Goal: Information Seeking & Learning: Learn about a topic

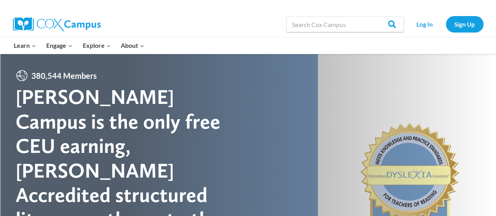
drag, startPoint x: 0, startPoint y: 0, endPoint x: 380, endPoint y: 59, distance: 384.7
click at [380, 59] on div at bounding box center [248, 195] width 496 height 283
click at [426, 22] on link "Log In" at bounding box center [425, 24] width 34 height 16
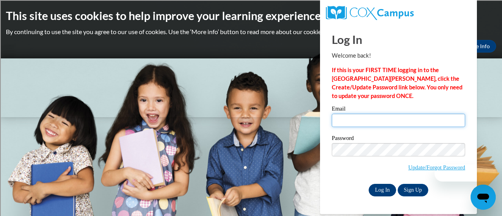
type input "[PERSON_NAME][EMAIL_ADDRESS][PERSON_NAME][DOMAIN_NAME]"
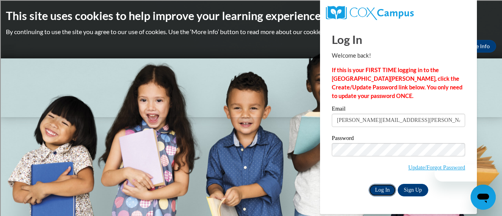
click at [375, 191] on input "Log In" at bounding box center [382, 190] width 27 height 13
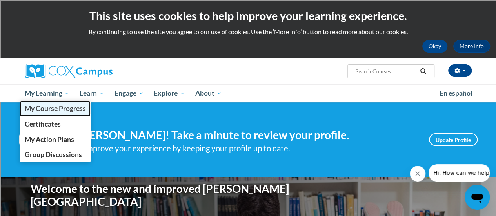
click at [45, 110] on span "My Course Progress" at bounding box center [54, 108] width 61 height 8
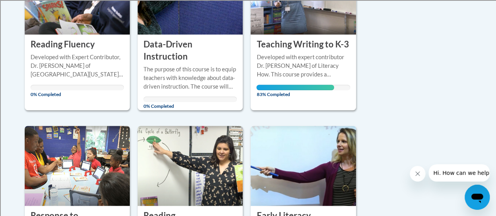
scroll to position [275, 0]
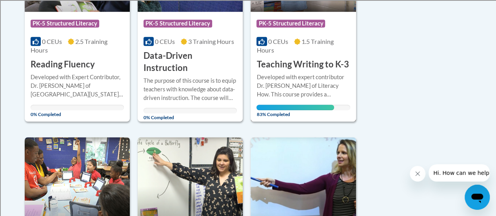
click at [295, 55] on div "Course Category: PK-5 Structured Literacy 0 CEUs 1.5 Training Hours COURSE Teac…" at bounding box center [303, 41] width 105 height 59
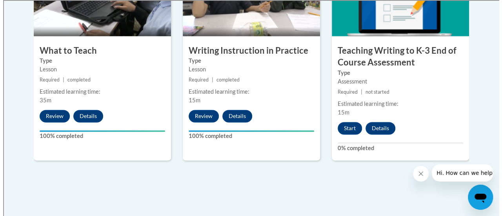
scroll to position [510, 0]
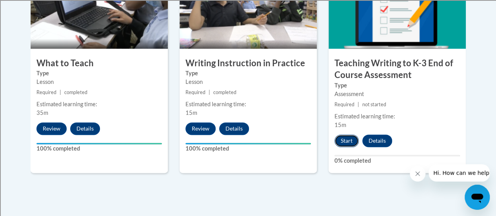
click at [352, 137] on button "Start" at bounding box center [347, 141] width 24 height 13
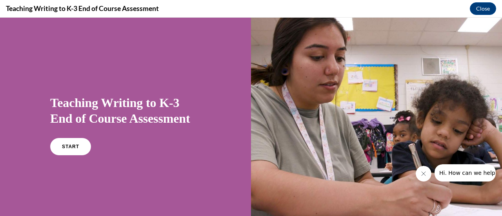
scroll to position [0, 0]
click at [70, 149] on link "START" at bounding box center [70, 147] width 43 height 18
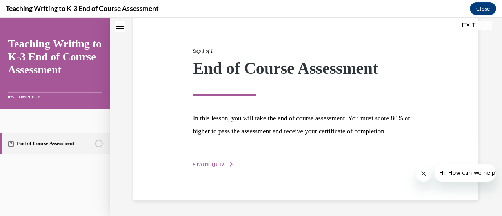
scroll to position [92, 0]
click at [208, 164] on span "START QUIZ" at bounding box center [209, 164] width 32 height 5
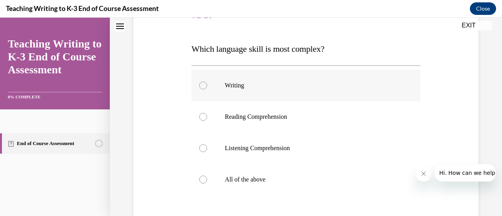
scroll to position [126, 0]
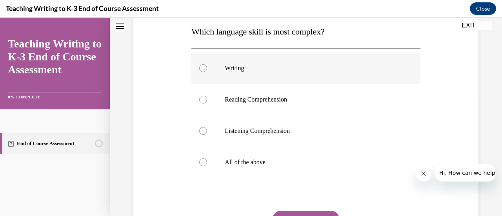
click at [243, 70] on p "Writing" at bounding box center [313, 68] width 176 height 8
click at [207, 70] on input "Writing" at bounding box center [203, 68] width 8 height 8
radio input "true"
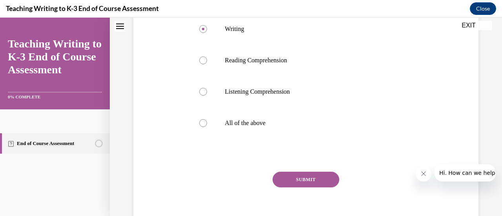
click at [315, 182] on button "SUBMIT" at bounding box center [306, 180] width 67 height 16
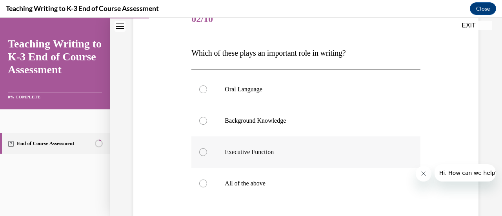
scroll to position [118, 0]
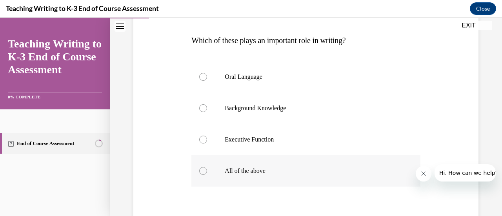
click at [227, 175] on label "All of the above" at bounding box center [305, 170] width 229 height 31
click at [207, 175] on input "All of the above" at bounding box center [203, 171] width 8 height 8
radio input "true"
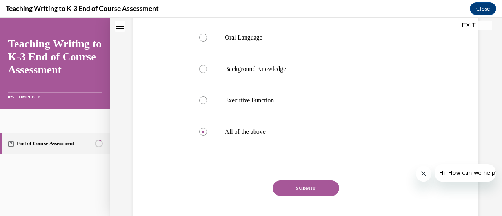
click at [313, 189] on button "SUBMIT" at bounding box center [306, 188] width 67 height 16
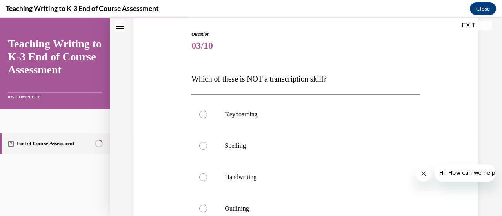
scroll to position [118, 0]
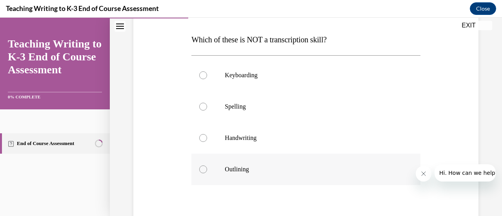
click at [235, 171] on p "Outlining" at bounding box center [313, 170] width 176 height 8
click at [207, 171] on input "Outlining" at bounding box center [203, 170] width 8 height 8
radio input "true"
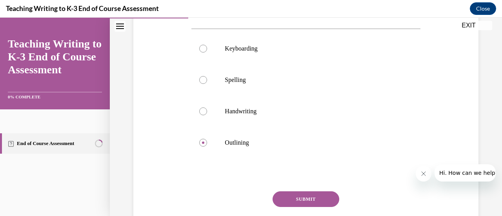
scroll to position [157, 0]
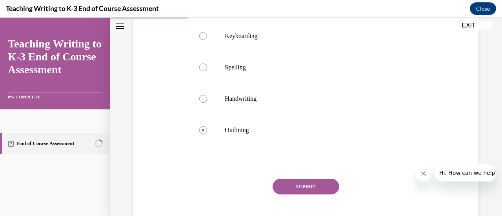
click at [323, 187] on button "SUBMIT" at bounding box center [306, 187] width 67 height 16
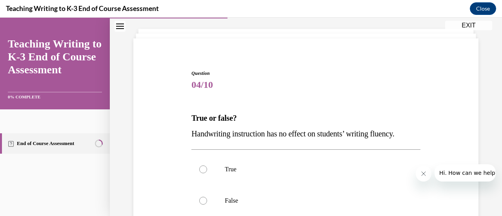
scroll to position [78, 0]
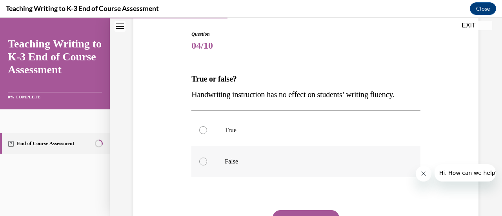
click at [226, 157] on label "False" at bounding box center [305, 161] width 229 height 31
click at [207, 158] on input "False" at bounding box center [203, 162] width 8 height 8
radio input "true"
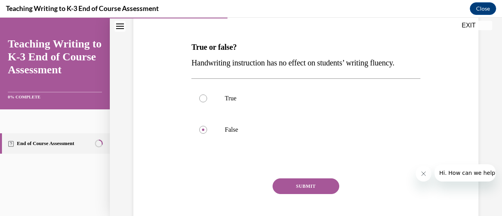
scroll to position [152, 0]
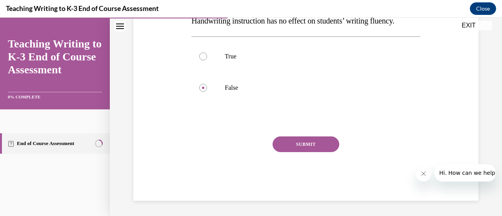
click at [308, 146] on button "SUBMIT" at bounding box center [306, 145] width 67 height 16
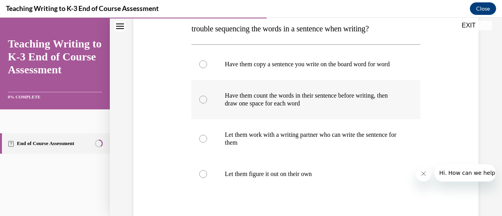
scroll to position [157, 0]
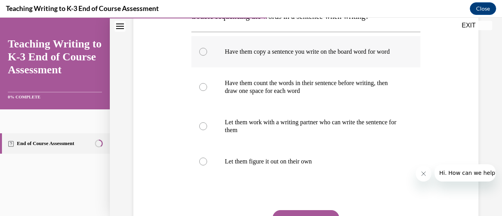
click at [256, 48] on p "Have them copy a sentence you write on the board word for word" at bounding box center [313, 52] width 176 height 8
click at [207, 48] on input "Have them copy a sentence you write on the board word for word" at bounding box center [203, 52] width 8 height 8
radio input "true"
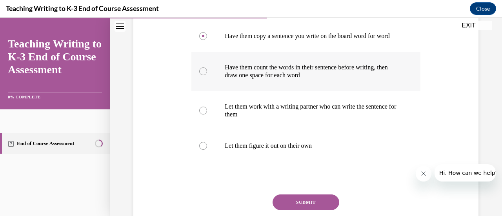
scroll to position [196, 0]
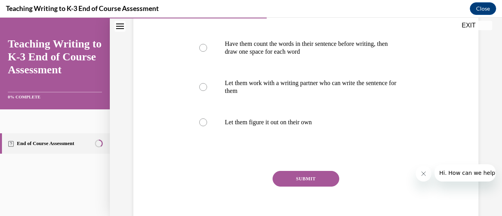
click at [286, 187] on button "SUBMIT" at bounding box center [306, 179] width 67 height 16
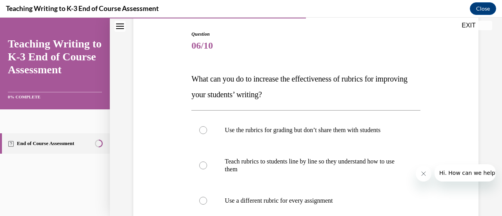
scroll to position [118, 0]
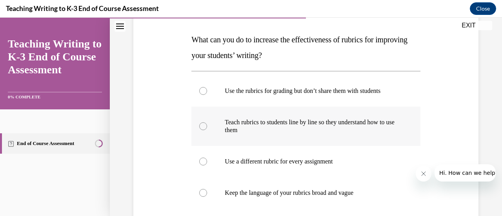
click at [311, 125] on p "Teach rubrics to students line by line so they understand how to use them" at bounding box center [313, 126] width 176 height 16
click at [207, 125] on input "Teach rubrics to students line by line so they understand how to use them" at bounding box center [203, 126] width 8 height 8
radio input "true"
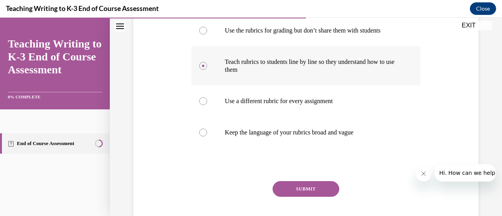
scroll to position [196, 0]
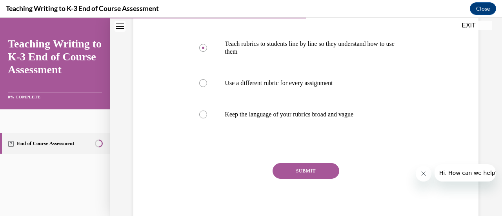
click at [304, 173] on button "SUBMIT" at bounding box center [306, 171] width 67 height 16
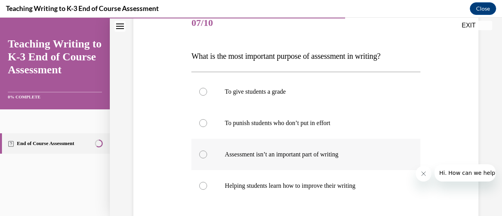
scroll to position [118, 0]
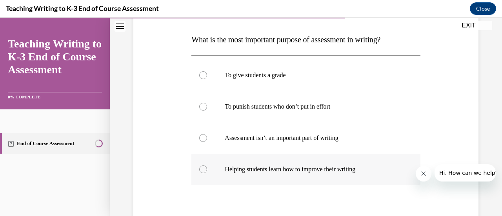
click at [328, 175] on label "Helping students learn how to improve their writing" at bounding box center [305, 169] width 229 height 31
click at [207, 173] on input "Helping students learn how to improve their writing" at bounding box center [203, 170] width 8 height 8
radio input "true"
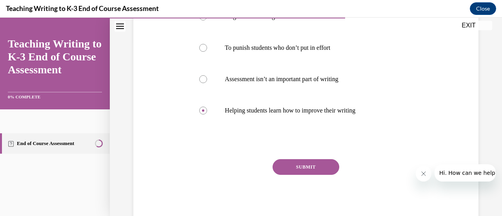
scroll to position [196, 0]
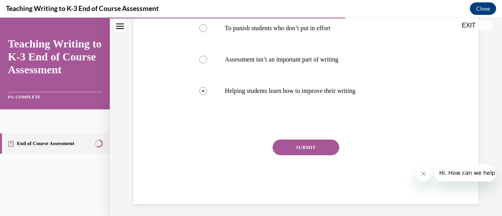
click at [315, 149] on button "SUBMIT" at bounding box center [306, 148] width 67 height 16
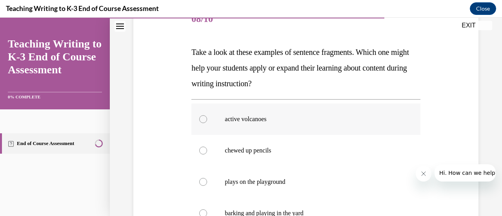
scroll to position [118, 0]
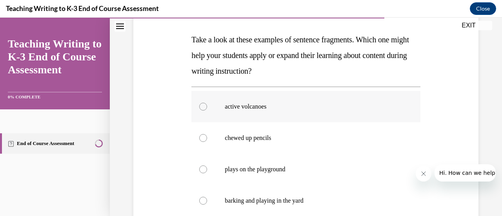
click at [262, 108] on p "active volcanoes" at bounding box center [313, 107] width 176 height 8
click at [207, 108] on input "active volcanoes" at bounding box center [203, 107] width 8 height 8
radio input "true"
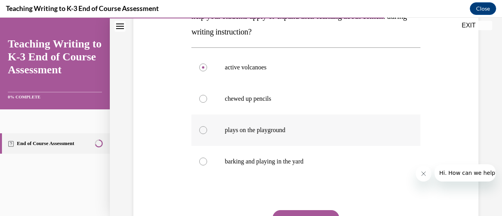
scroll to position [196, 0]
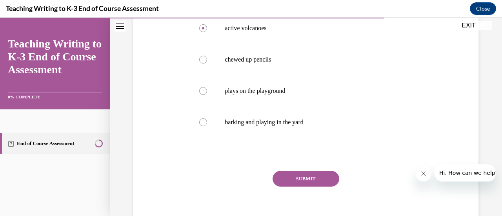
click at [311, 179] on button "SUBMIT" at bounding box center [306, 179] width 67 height 16
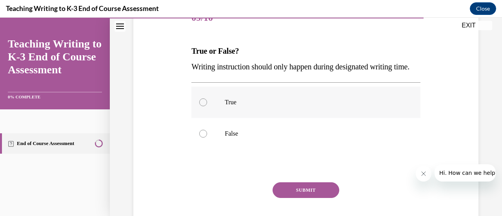
scroll to position [118, 0]
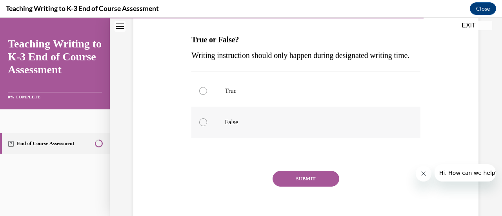
drag, startPoint x: 237, startPoint y: 136, endPoint x: 262, endPoint y: 148, distance: 28.8
click at [237, 126] on p "False" at bounding box center [313, 122] width 176 height 8
click at [207, 126] on input "False" at bounding box center [203, 122] width 8 height 8
radio input "true"
click at [326, 187] on button "SUBMIT" at bounding box center [306, 179] width 67 height 16
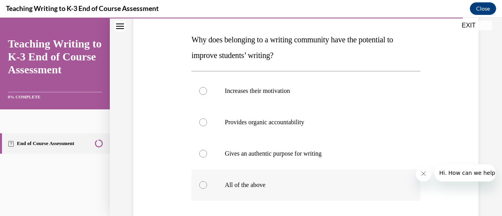
click at [240, 188] on p "All of the above" at bounding box center [313, 185] width 176 height 8
click at [207, 188] on input "All of the above" at bounding box center [203, 185] width 8 height 8
radio input "true"
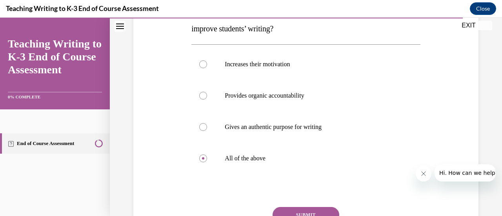
scroll to position [157, 0]
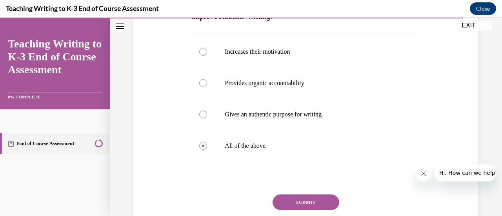
click at [301, 205] on button "SUBMIT" at bounding box center [306, 203] width 67 height 16
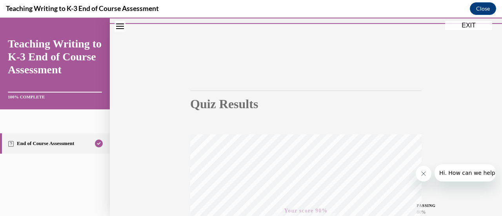
scroll to position [0, 0]
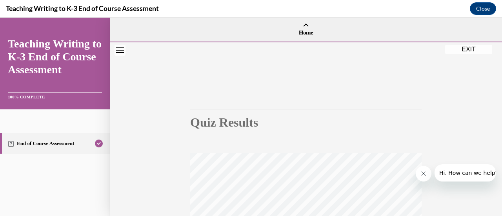
click at [468, 47] on button "EXIT" at bounding box center [468, 49] width 47 height 9
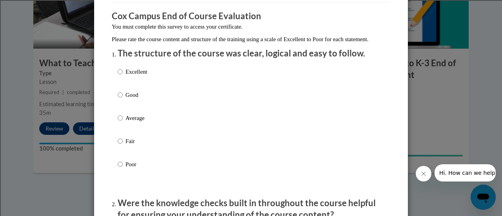
scroll to position [78, 0]
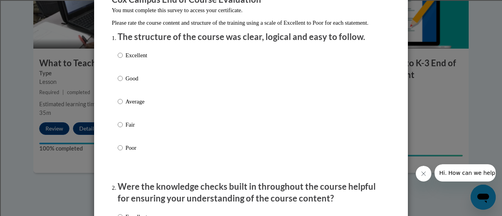
click at [126, 106] on p "Average" at bounding box center [137, 101] width 22 height 9
click at [123, 106] on input "Average" at bounding box center [120, 101] width 5 height 9
radio input "true"
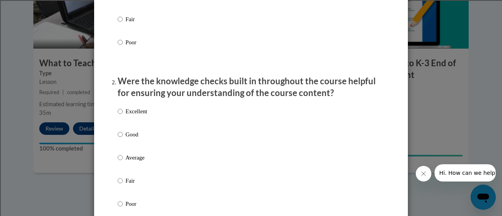
scroll to position [196, 0]
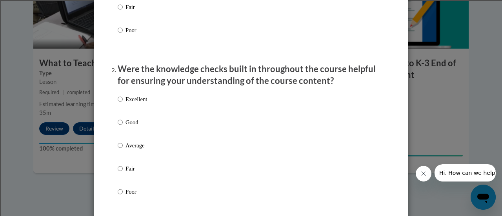
click at [131, 126] on div "Excellent Good Average Fair Poor" at bounding box center [132, 152] width 29 height 122
click at [133, 135] on label "Good" at bounding box center [132, 128] width 29 height 21
click at [123, 127] on input "Good" at bounding box center [120, 122] width 5 height 9
radio input "true"
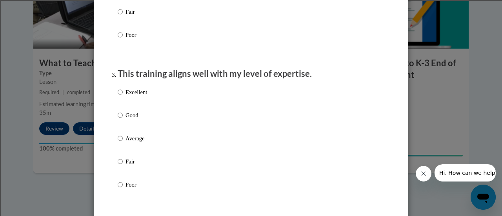
scroll to position [392, 0]
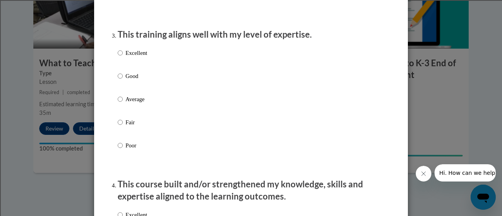
click at [126, 104] on p "Average" at bounding box center [137, 99] width 22 height 9
click at [123, 104] on input "Average" at bounding box center [120, 99] width 5 height 9
radio input "true"
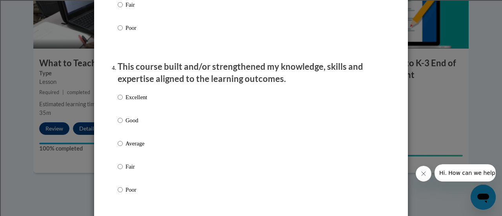
scroll to position [549, 0]
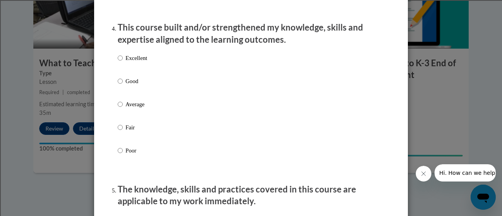
click at [126, 86] on p "Good" at bounding box center [137, 81] width 22 height 9
click at [123, 86] on input "Good" at bounding box center [120, 81] width 5 height 9
radio input "true"
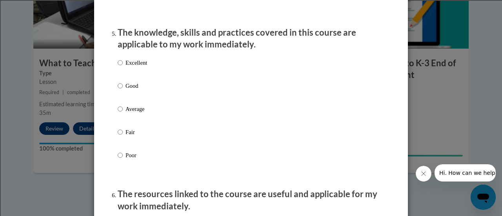
scroll to position [628, 0]
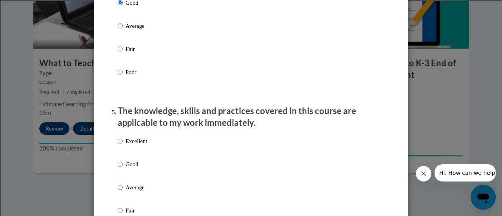
click at [128, 30] on p "Average" at bounding box center [137, 26] width 22 height 9
click at [123, 30] on input "Average" at bounding box center [120, 26] width 5 height 9
radio input "true"
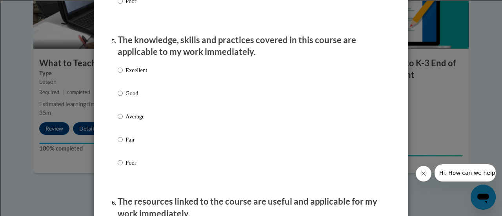
scroll to position [706, 0]
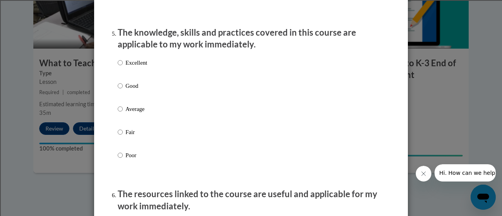
click at [132, 67] on p "Excellent" at bounding box center [137, 62] width 22 height 9
click at [123, 67] on input "Excellent" at bounding box center [120, 62] width 5 height 9
radio input "true"
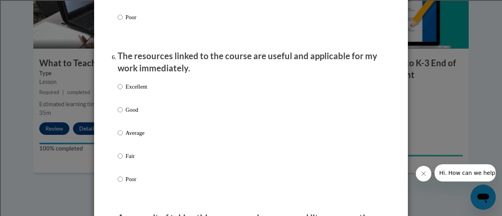
scroll to position [863, 0]
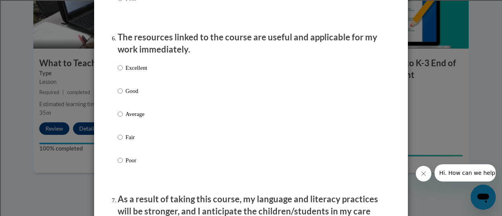
click at [129, 95] on p "Good" at bounding box center [137, 91] width 22 height 9
click at [123, 95] on input "Good" at bounding box center [120, 91] width 5 height 9
radio input "true"
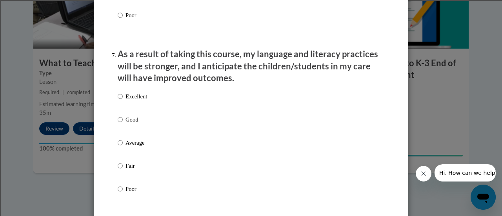
scroll to position [1020, 0]
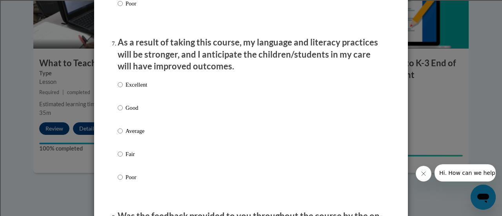
click at [135, 112] on p "Good" at bounding box center [137, 108] width 22 height 9
click at [123, 112] on input "Good" at bounding box center [120, 108] width 5 height 9
radio input "true"
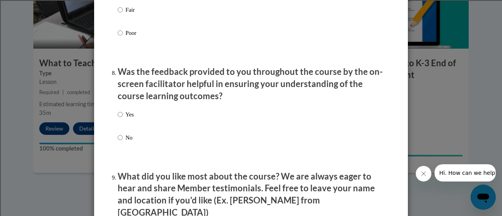
scroll to position [1177, 0]
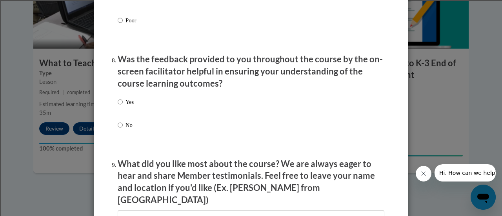
click at [126, 106] on p "Yes" at bounding box center [130, 102] width 8 height 9
click at [123, 106] on input "Yes" at bounding box center [120, 102] width 5 height 9
radio input "true"
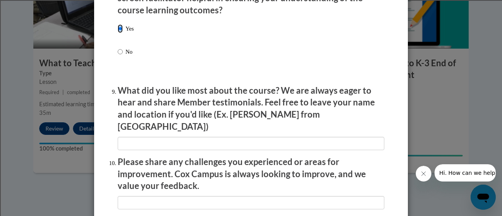
scroll to position [1295, 0]
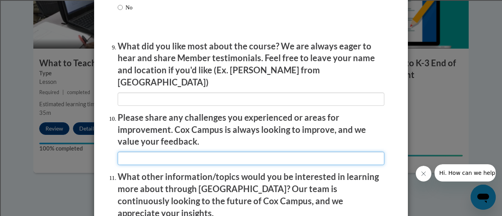
click at [171, 152] on input "textbox" at bounding box center [251, 158] width 267 height 13
type input "I had to keep clicking continue."
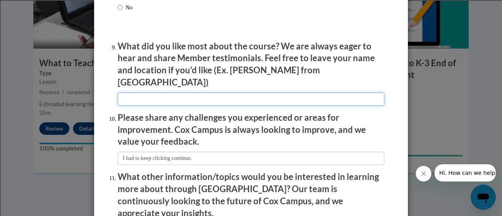
click at [173, 93] on input "textbox" at bounding box center [251, 99] width 267 height 13
type input "Can do it at home."
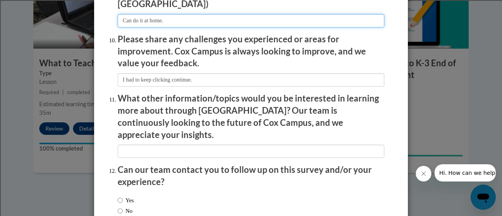
scroll to position [1412, 0]
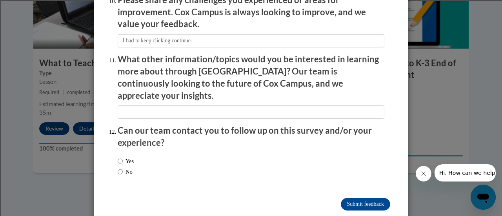
click at [121, 168] on label "No" at bounding box center [125, 172] width 15 height 9
click at [121, 168] on input "No" at bounding box center [120, 172] width 5 height 9
radio input "true"
click at [359, 198] on input "Submit feedback" at bounding box center [365, 204] width 49 height 13
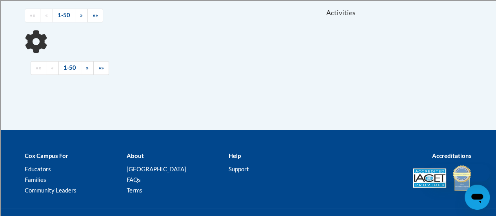
scroll to position [196, 0]
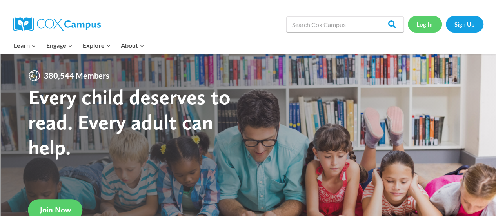
click at [428, 23] on link "Log In" at bounding box center [425, 24] width 34 height 16
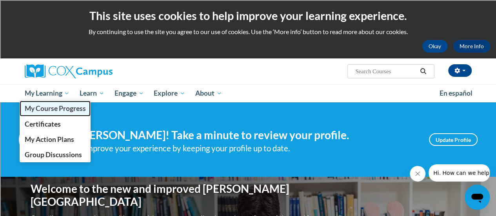
click at [62, 113] on link "My Course Progress" at bounding box center [55, 108] width 71 height 15
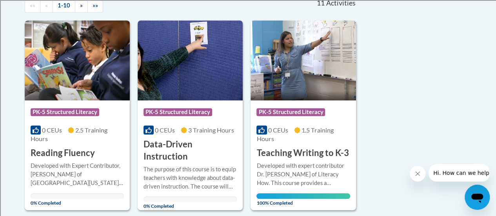
scroll to position [196, 0]
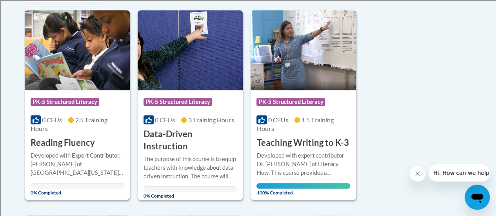
click at [72, 127] on div "0 CEUs 2.5 Training Hours" at bounding box center [77, 124] width 93 height 17
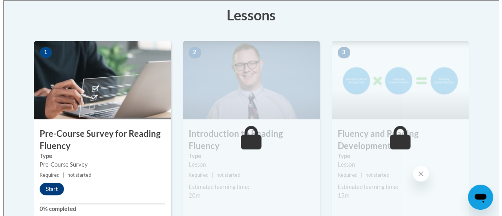
scroll to position [235, 0]
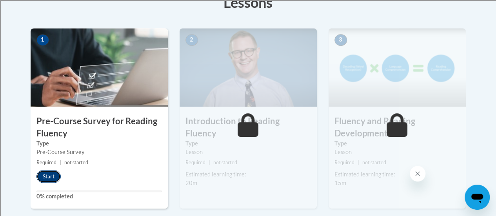
click at [50, 176] on button "Start" at bounding box center [48, 176] width 24 height 13
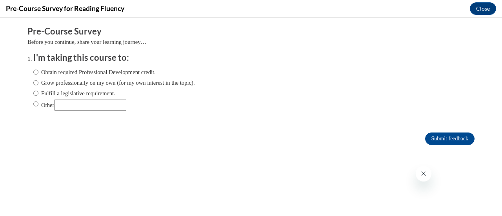
scroll to position [0, 0]
click at [35, 106] on label "Other" at bounding box center [79, 105] width 93 height 11
click at [35, 106] on input "Other" at bounding box center [35, 104] width 5 height 9
radio input "true"
click at [111, 108] on input "Other" at bounding box center [90, 105] width 72 height 11
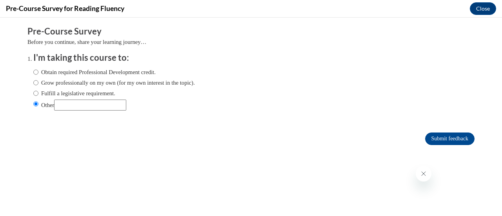
type input "DPI requirement for ACT 20"
click at [426, 140] on input "Submit feedback" at bounding box center [449, 139] width 49 height 13
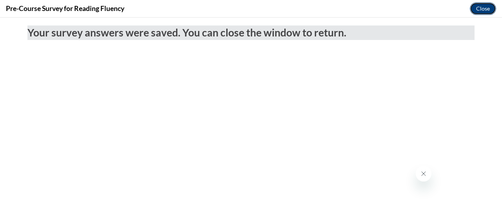
click at [478, 6] on button "Close" at bounding box center [483, 8] width 26 height 13
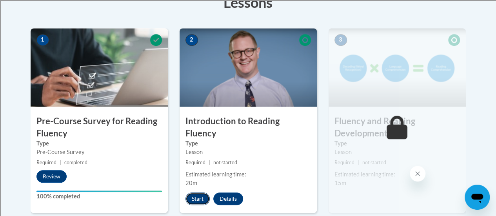
click at [195, 193] on button "Start" at bounding box center [198, 199] width 24 height 13
